Goal: Task Accomplishment & Management: Manage account settings

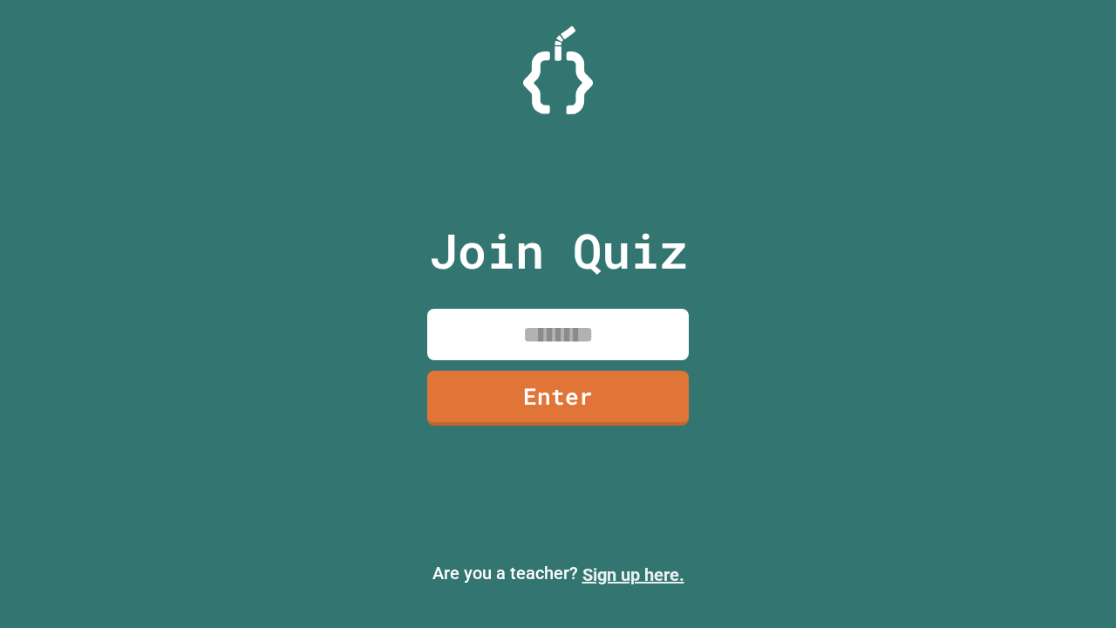
click at [633, 574] on link "Sign up here." at bounding box center [633, 574] width 102 height 21
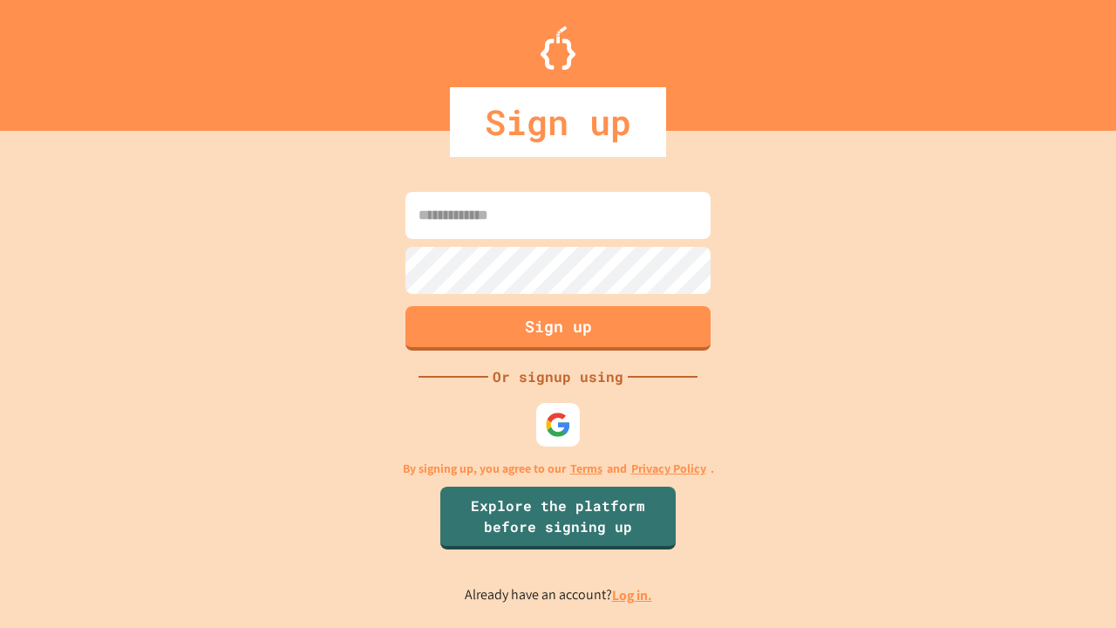
click at [633, 595] on link "Log in." at bounding box center [632, 595] width 40 height 18
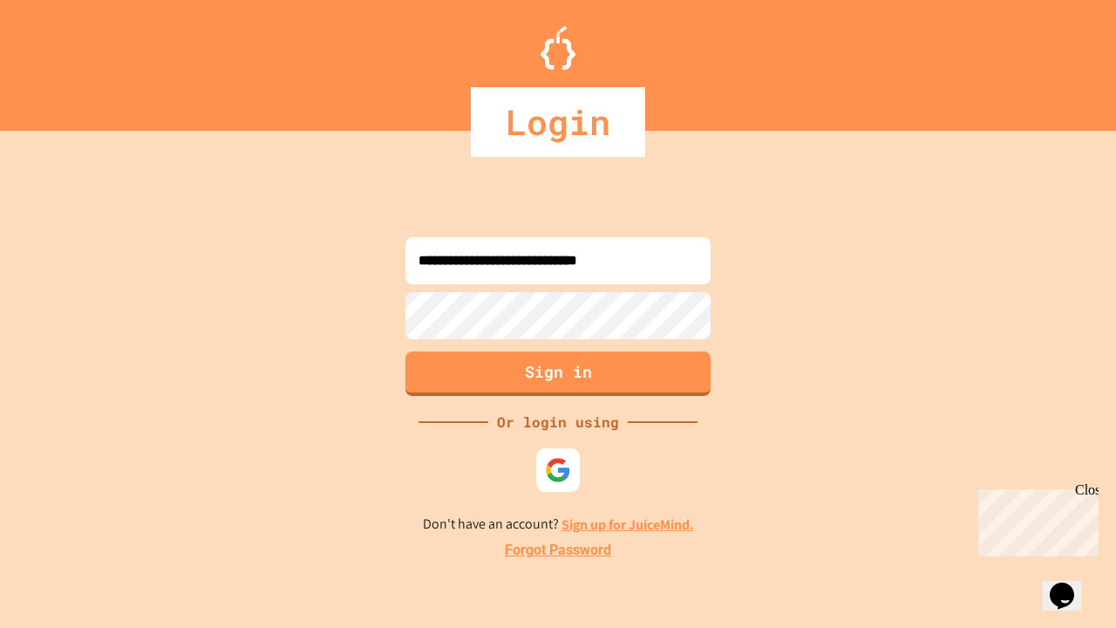
type input "**********"
